Goal: Task Accomplishment & Management: Complete application form

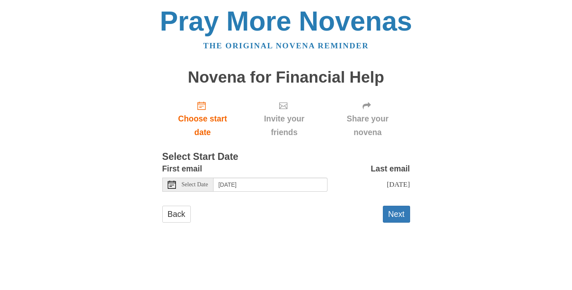
click at [208, 185] on span "Select Date" at bounding box center [195, 185] width 26 height 6
click at [393, 216] on button "Next" at bounding box center [396, 214] width 27 height 17
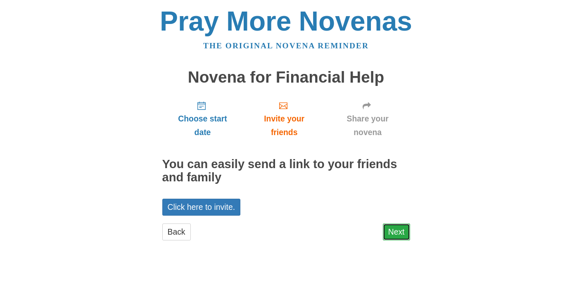
click at [400, 234] on link "Next" at bounding box center [396, 231] width 27 height 17
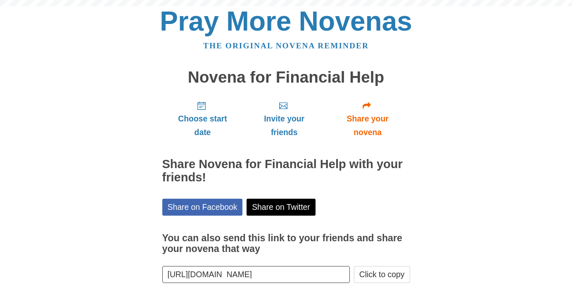
scroll to position [42, 0]
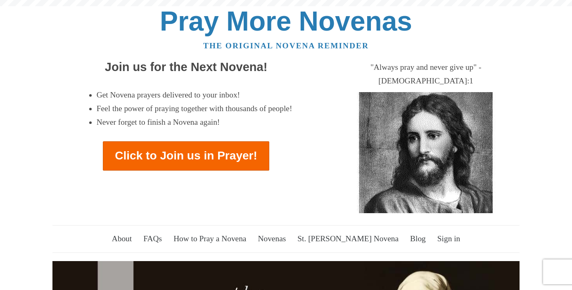
scroll to position [3719, 0]
